Goal: Task Accomplishment & Management: Manage account settings

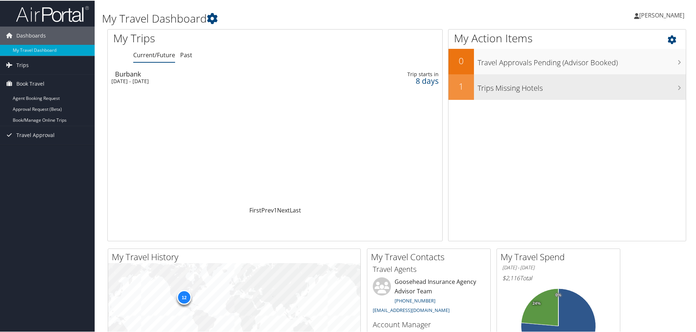
click at [523, 91] on h3 "Trips Missing Hotels" at bounding box center [581, 86] width 208 height 14
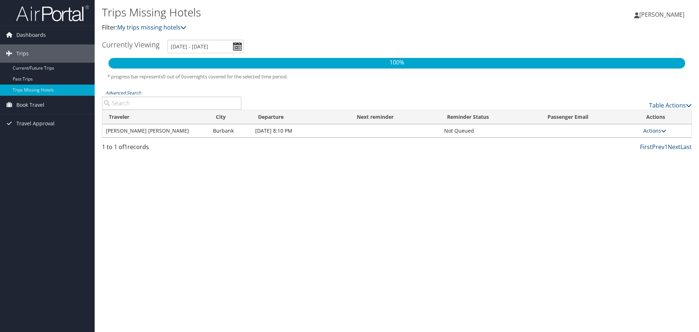
click at [659, 130] on link "Actions" at bounding box center [654, 130] width 23 height 7
click at [659, 135] on ul "Send Reminder View Itinerary Attach Hotel" at bounding box center [640, 154] width 53 height 38
click at [48, 104] on link "Book Travel" at bounding box center [47, 105] width 95 height 18
click at [50, 144] on link "Book/Manage Online Trips" at bounding box center [47, 141] width 95 height 11
